Goal: Check status

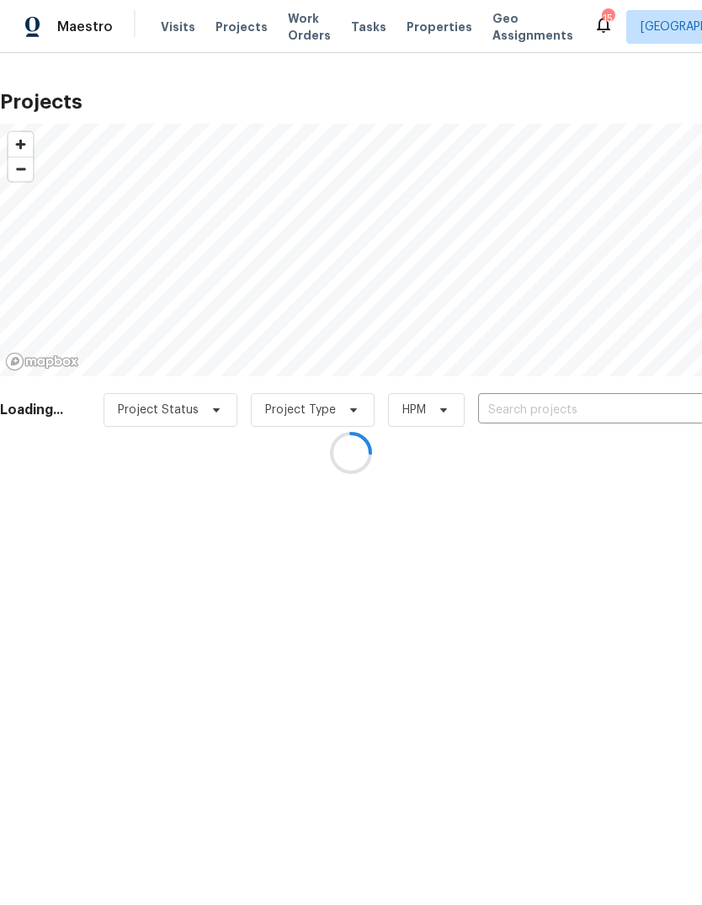
click at [536, 406] on div at bounding box center [351, 452] width 702 height 905
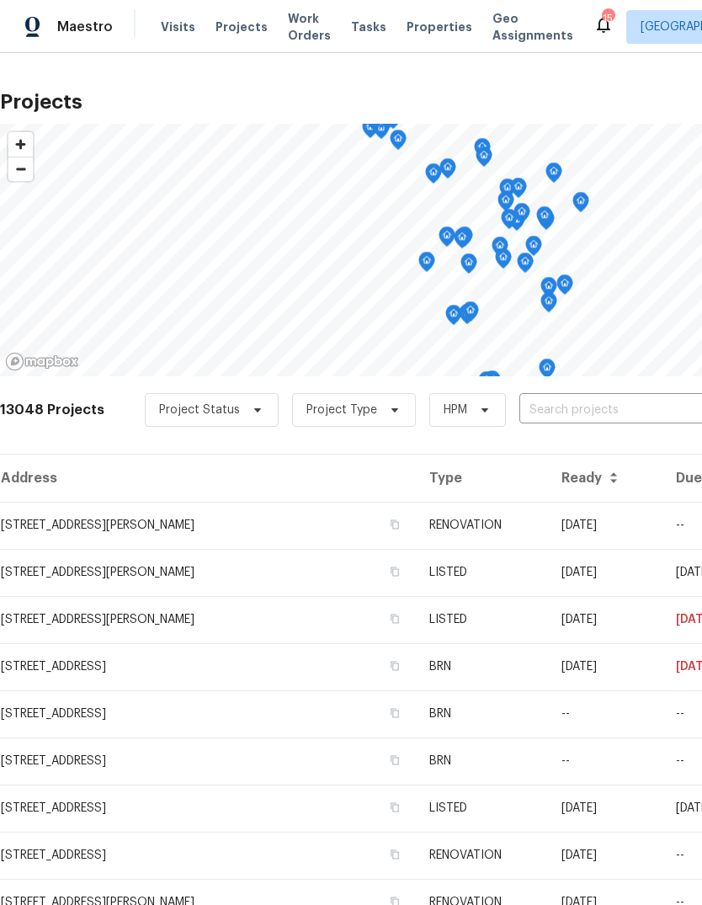
click at [554, 412] on input "text" at bounding box center [615, 410] width 193 height 26
type input "1608 r"
click at [598, 454] on li "[STREET_ADDRESS]" at bounding box center [574, 448] width 245 height 28
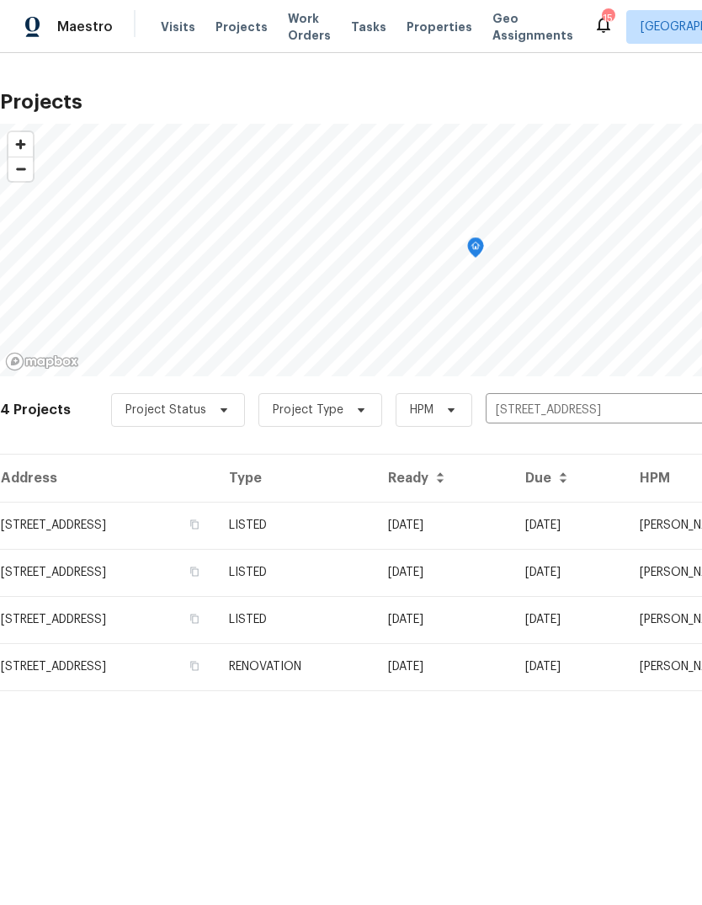
click at [375, 527] on td "LISTED" at bounding box center [294, 525] width 159 height 47
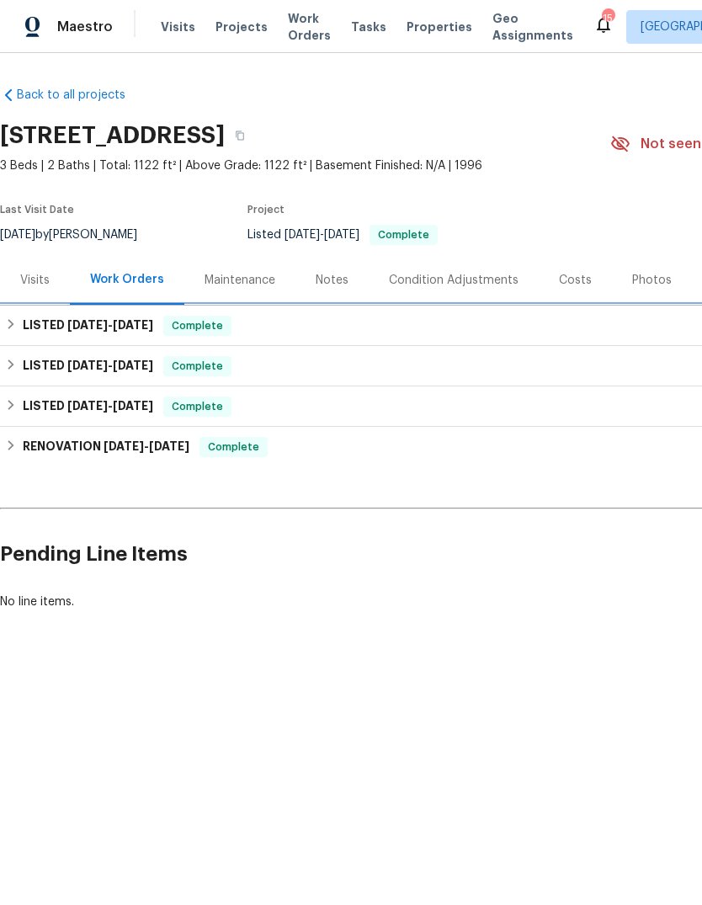
click at [491, 316] on div "LISTED [DATE] - [DATE] Complete" at bounding box center [475, 326] width 941 height 20
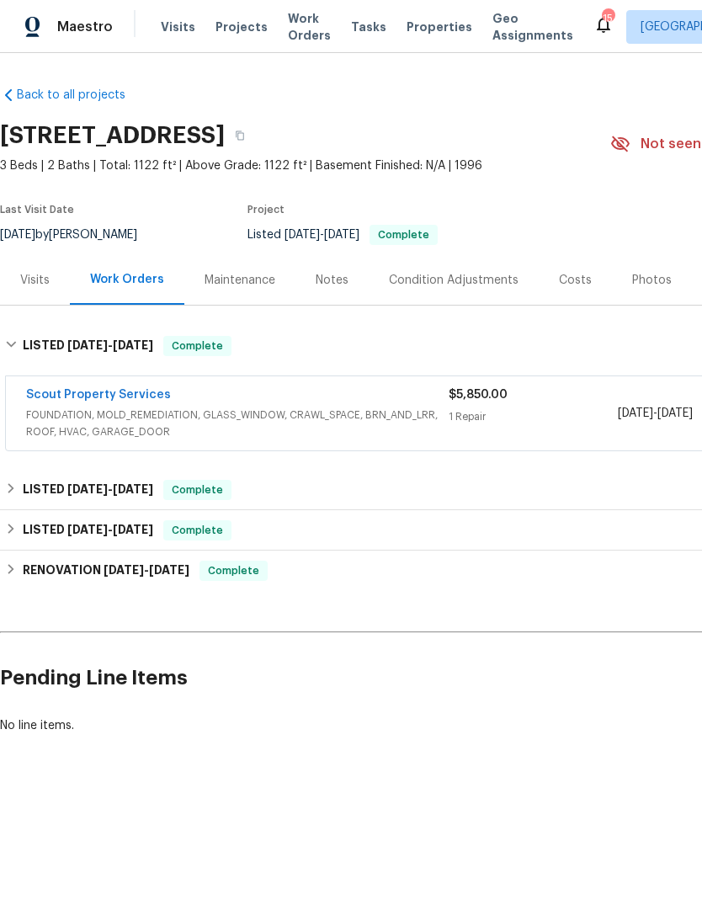
click at [383, 410] on span "FOUNDATION, MOLD_REMEDIATION, GLASS_WINDOW, CRAWL_SPACE, BRN_AND_LRR, ROOF, HVA…" at bounding box center [237, 423] width 422 height 34
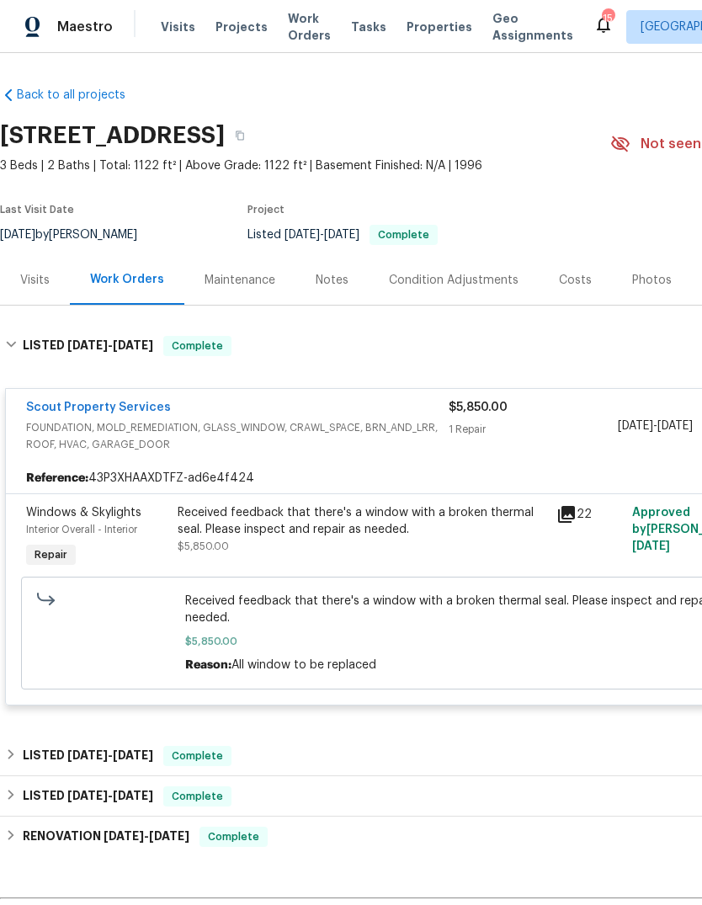
click at [391, 421] on span "FOUNDATION, MOLD_REMEDIATION, GLASS_WINDOW, CRAWL_SPACE, BRN_AND_LRR, ROOF, HVA…" at bounding box center [237, 436] width 422 height 34
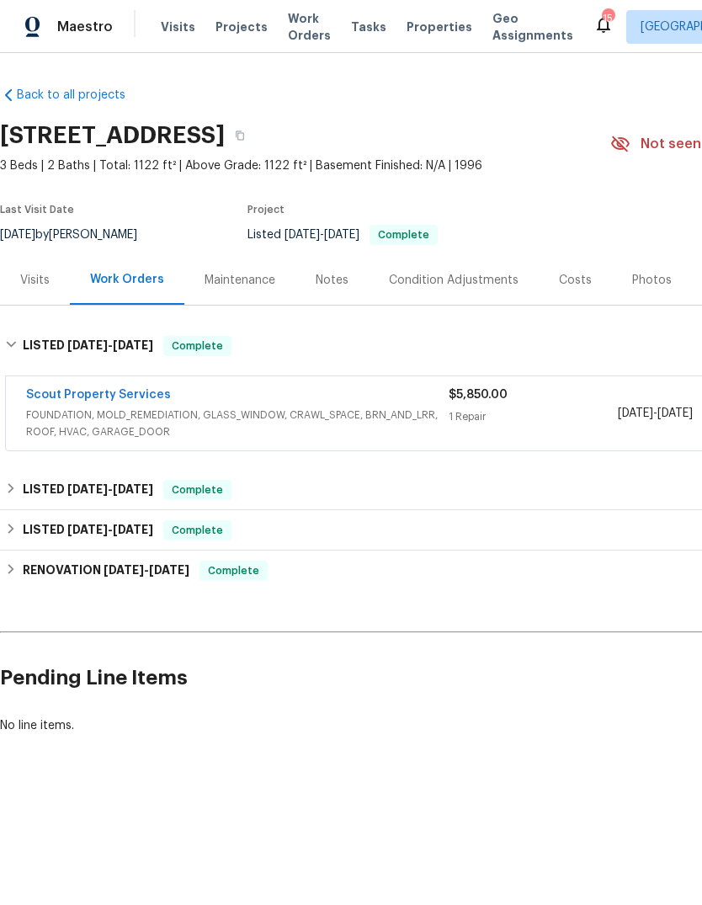
click at [368, 403] on div "Scout Property Services" at bounding box center [237, 396] width 422 height 20
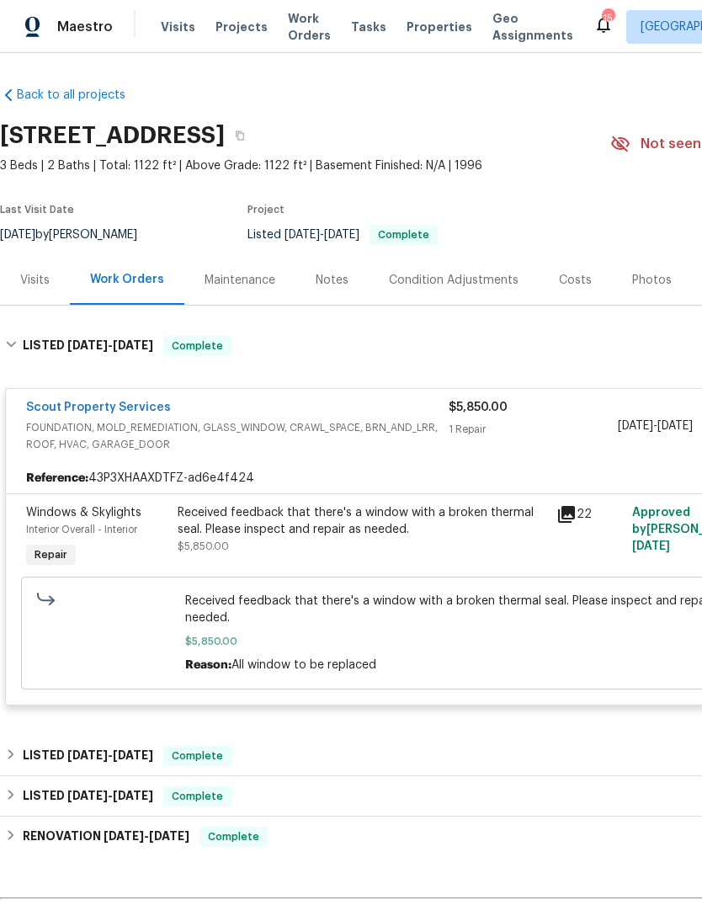
click at [345, 419] on span "FOUNDATION, MOLD_REMEDIATION, GLASS_WINDOW, CRAWL_SPACE, BRN_AND_LRR, ROOF, HVA…" at bounding box center [237, 436] width 422 height 34
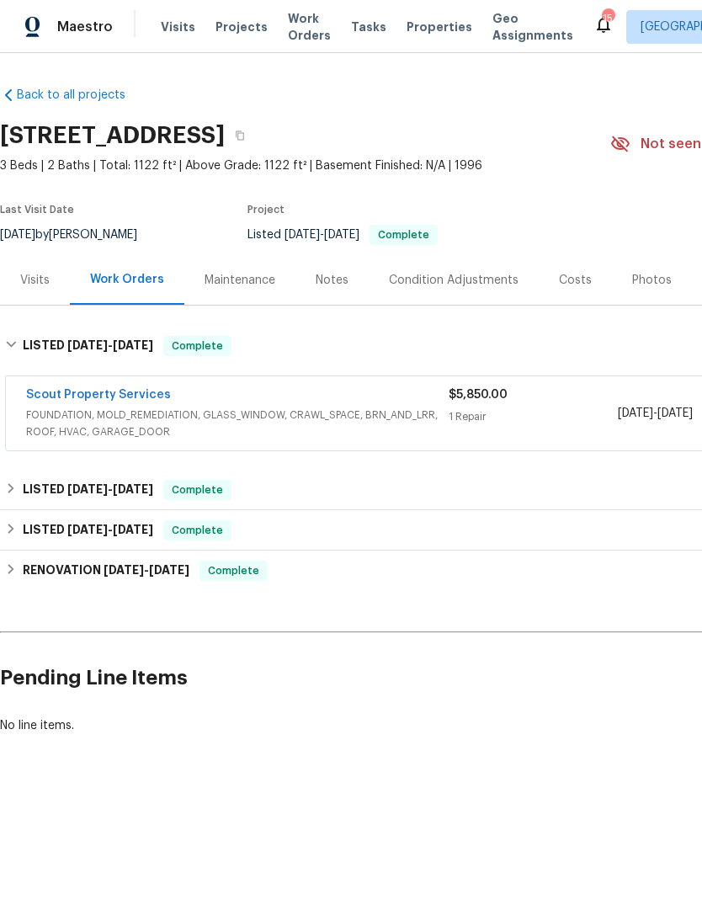
click at [333, 417] on span "FOUNDATION, MOLD_REMEDIATION, GLASS_WINDOW, CRAWL_SPACE, BRN_AND_LRR, ROOF, HVA…" at bounding box center [237, 423] width 422 height 34
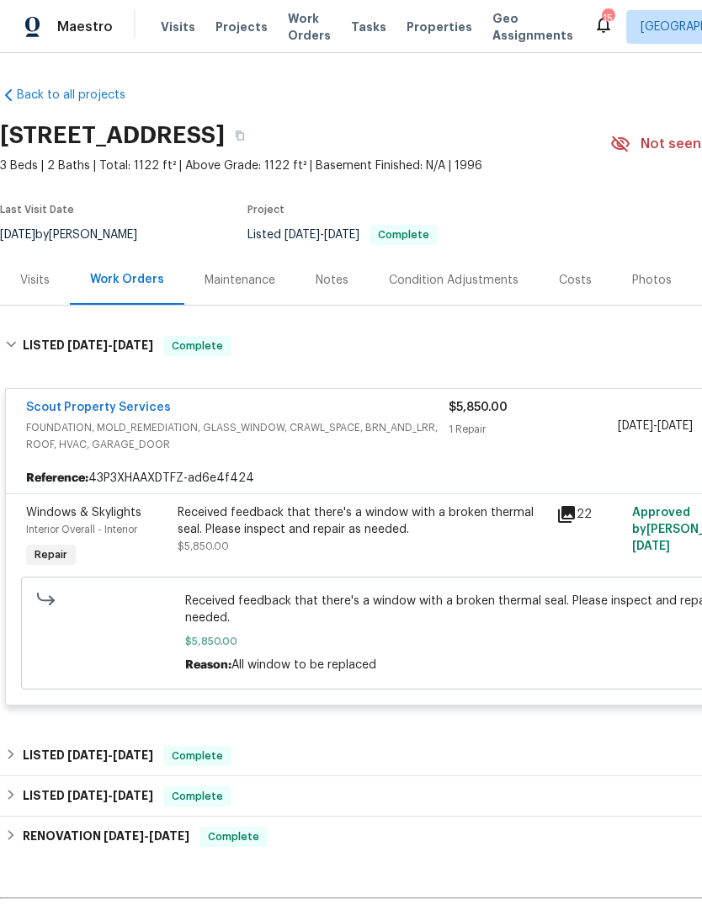
click at [372, 434] on span "FOUNDATION, MOLD_REMEDIATION, GLASS_WINDOW, CRAWL_SPACE, BRN_AND_LRR, ROOF, HVA…" at bounding box center [237, 436] width 422 height 34
